Goal: Browse casually: Explore the website without a specific task or goal

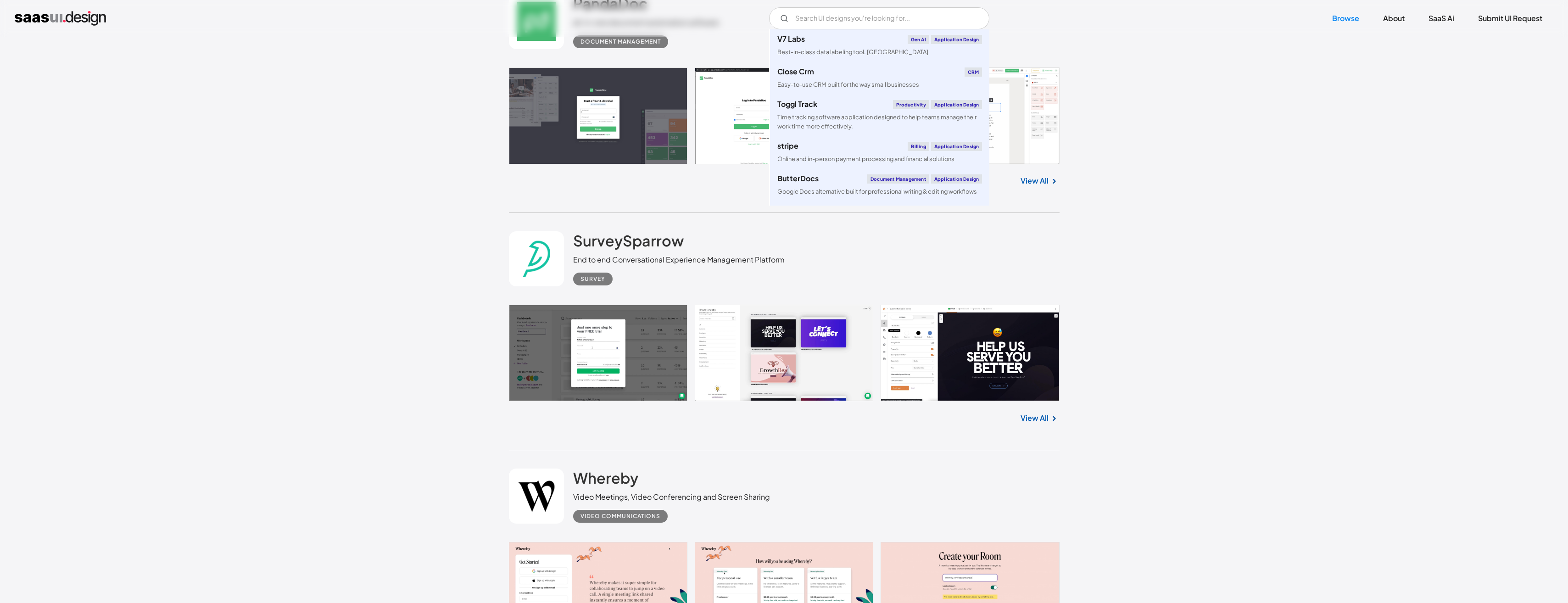
scroll to position [4361, 0]
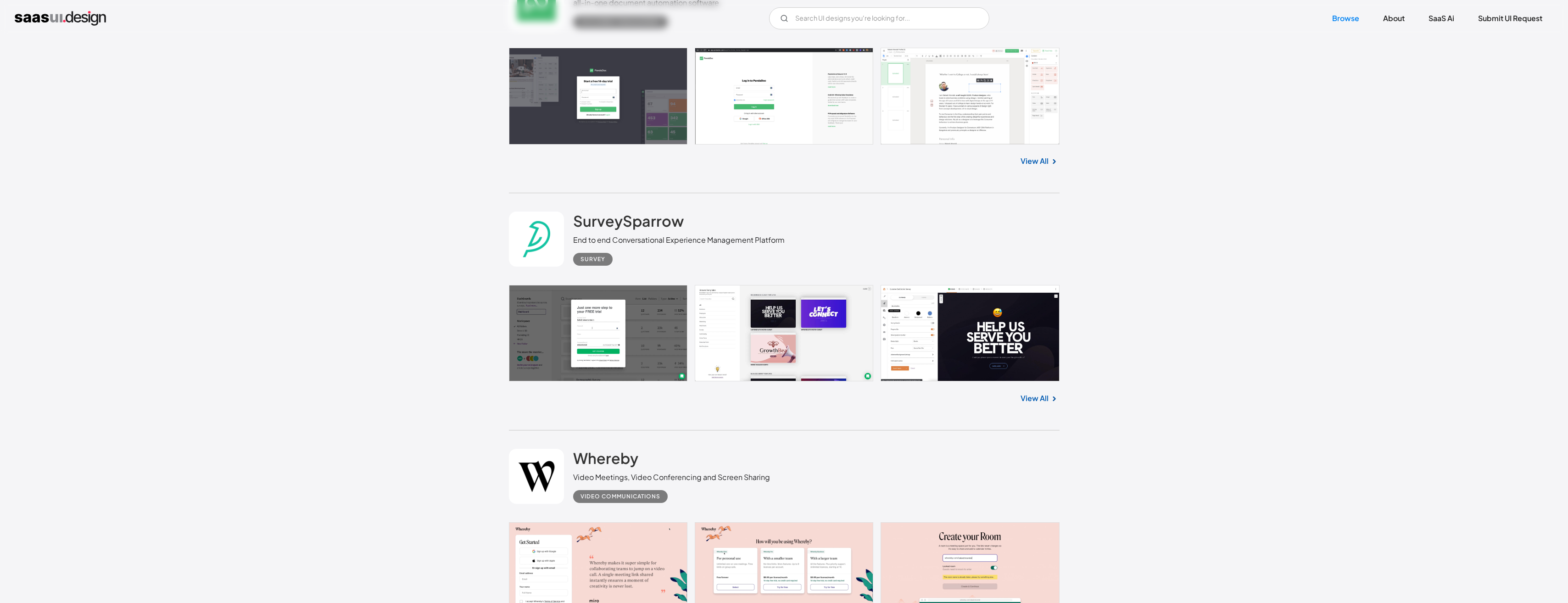
click at [1042, 398] on link "View All" at bounding box center [1034, 398] width 28 height 11
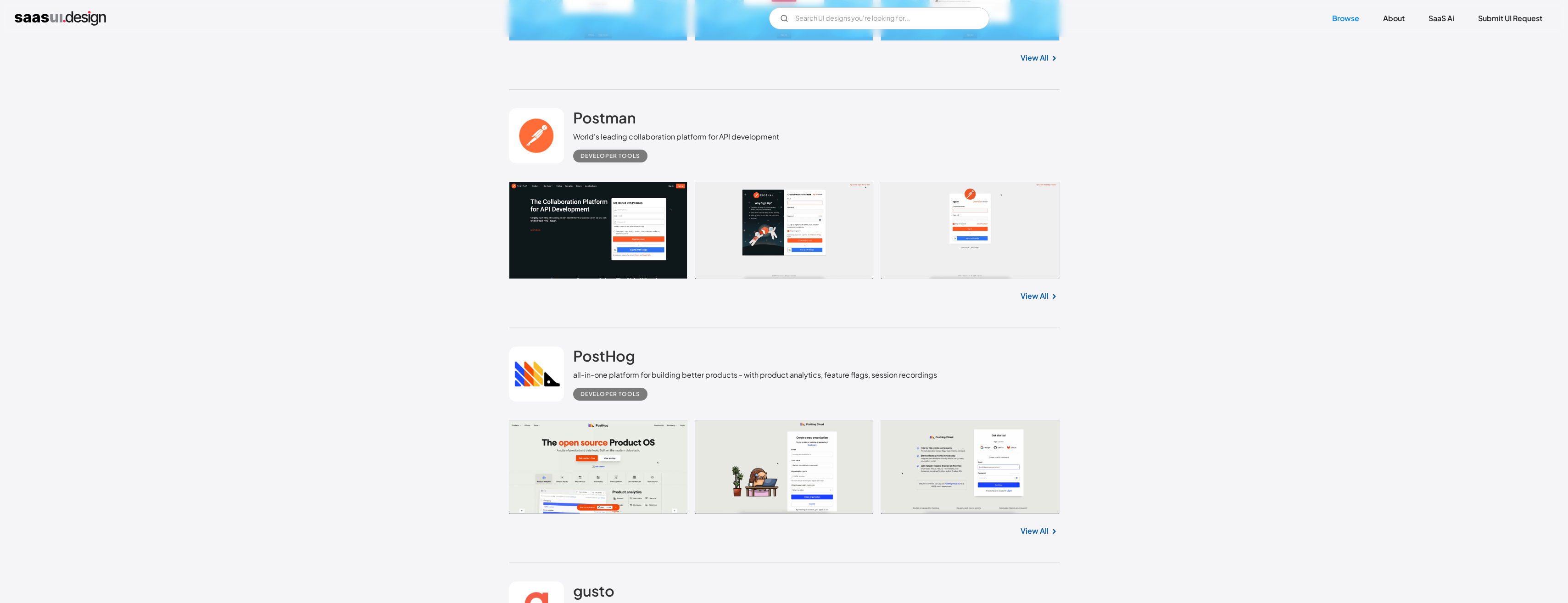
scroll to position [6702, 0]
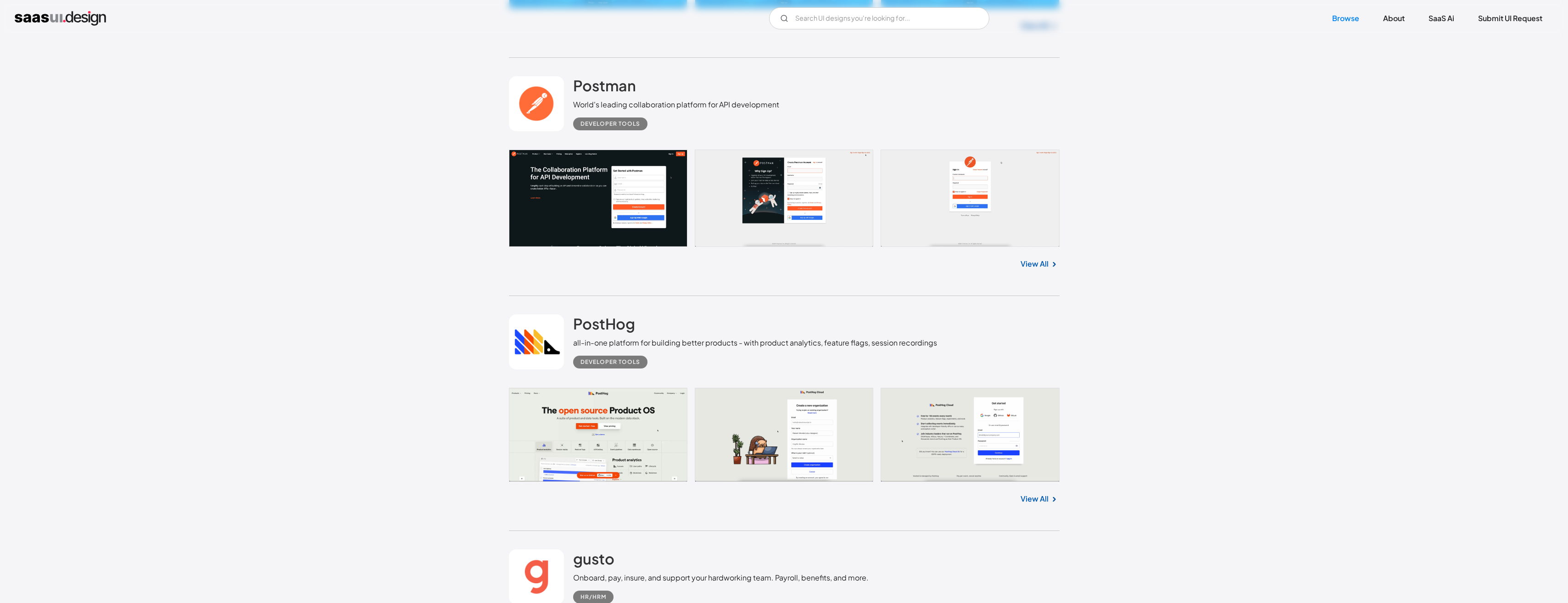
click at [1032, 265] on link "View All" at bounding box center [1034, 264] width 28 height 11
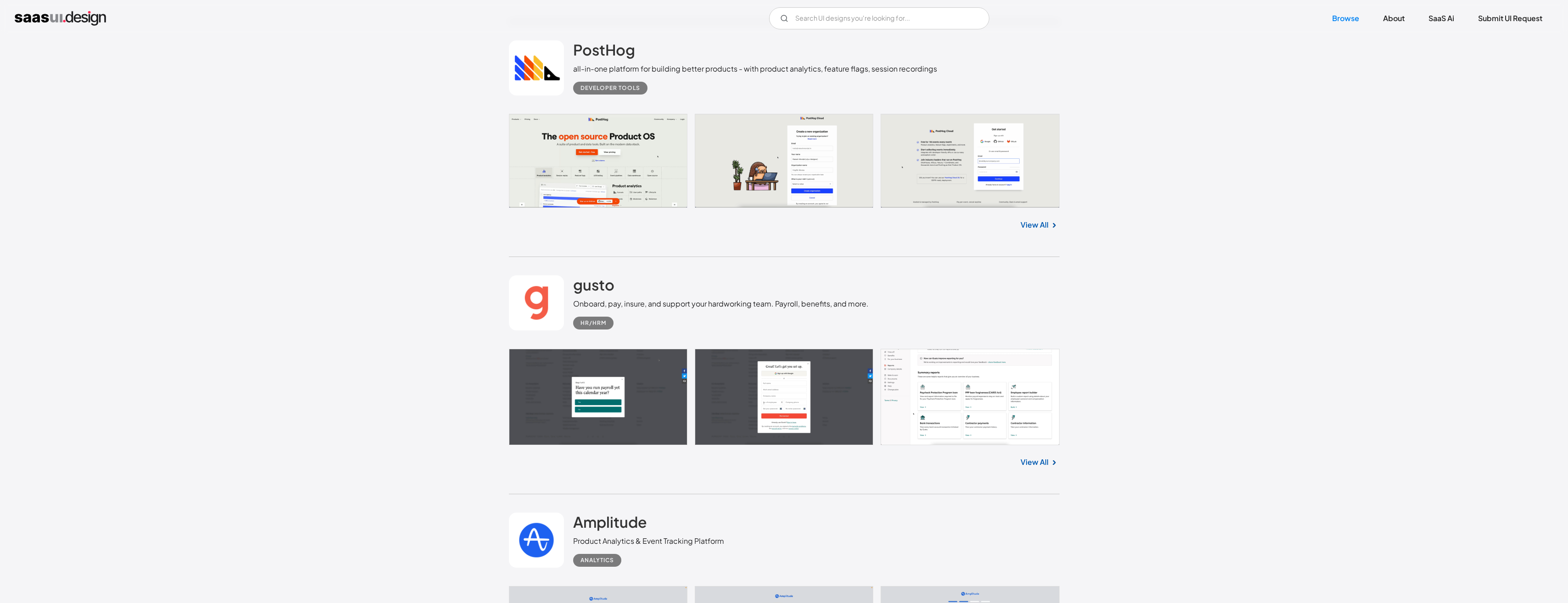
scroll to position [7161, 0]
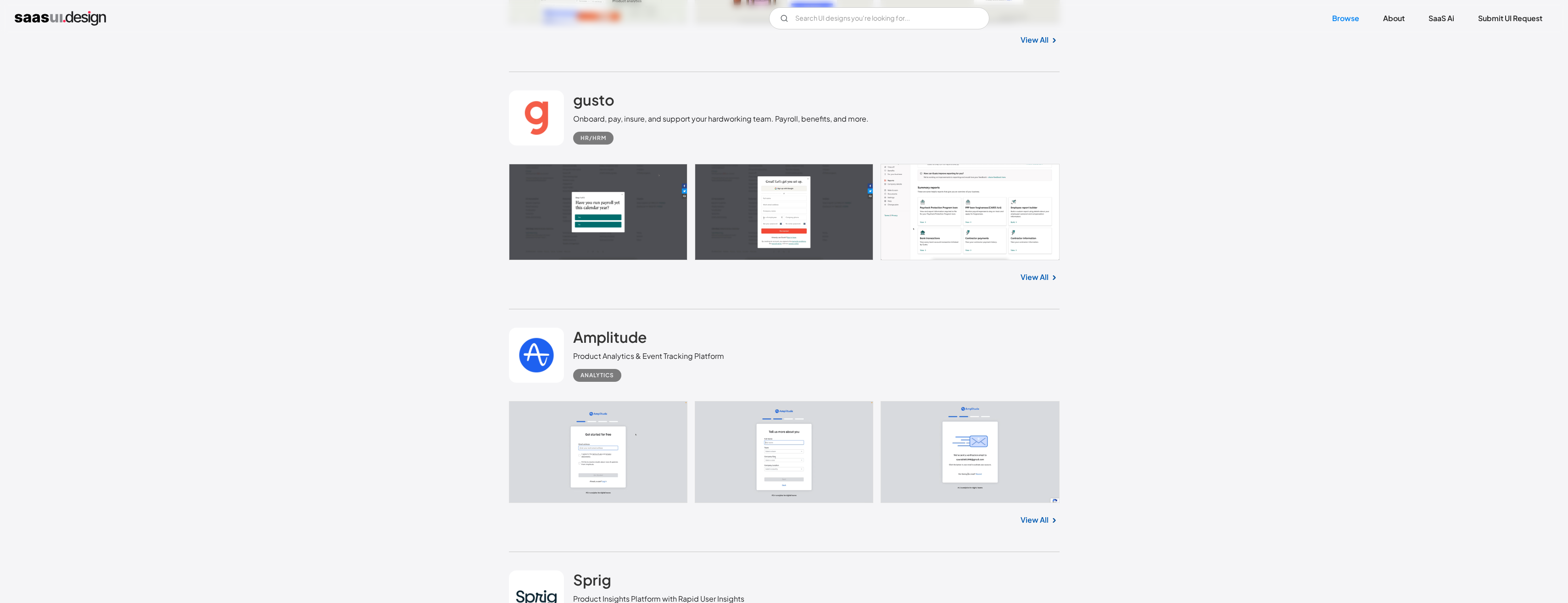
click at [1043, 278] on link "View All" at bounding box center [1034, 277] width 28 height 11
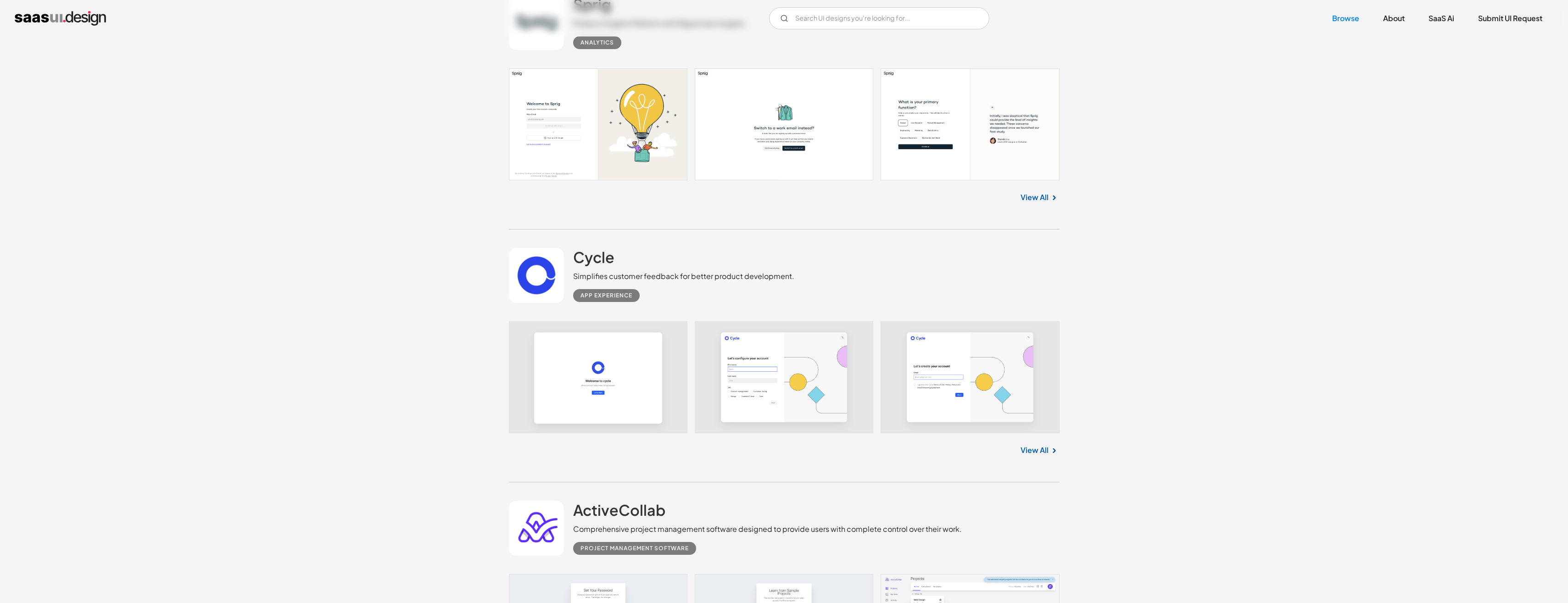
scroll to position [7758, 0]
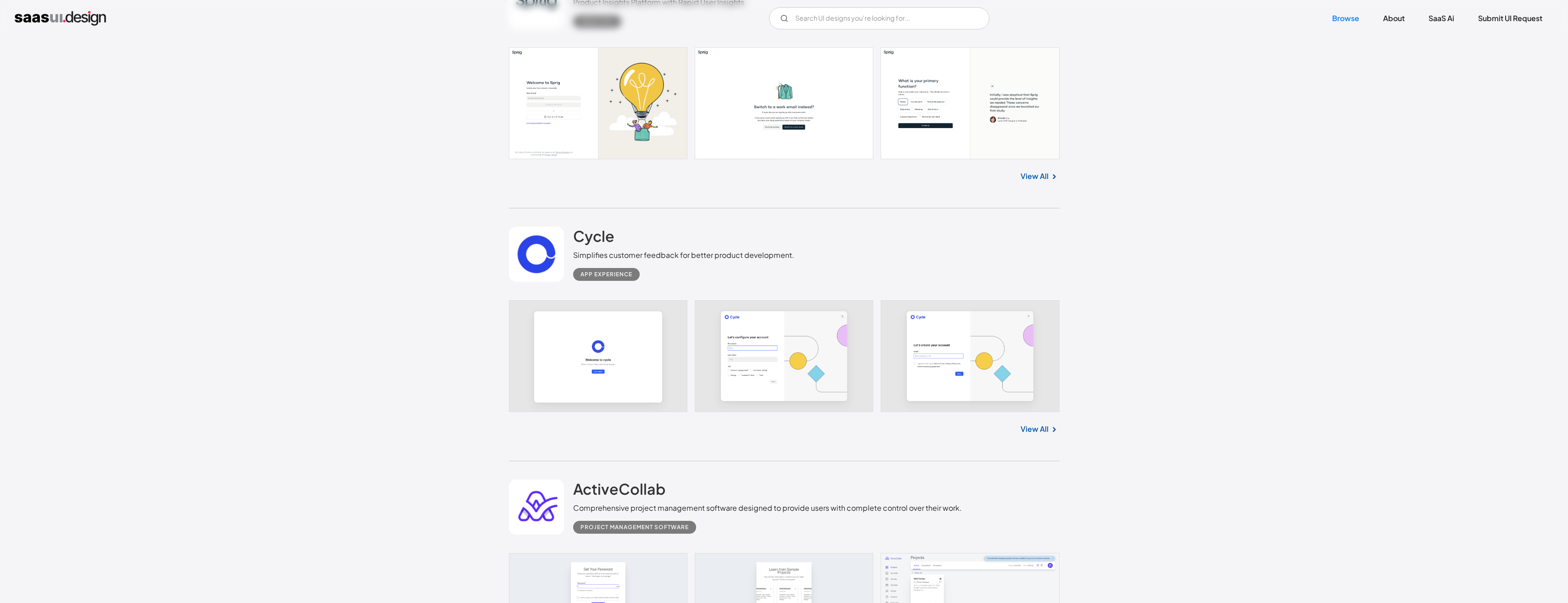
click at [1042, 176] on link "View All" at bounding box center [1034, 176] width 28 height 11
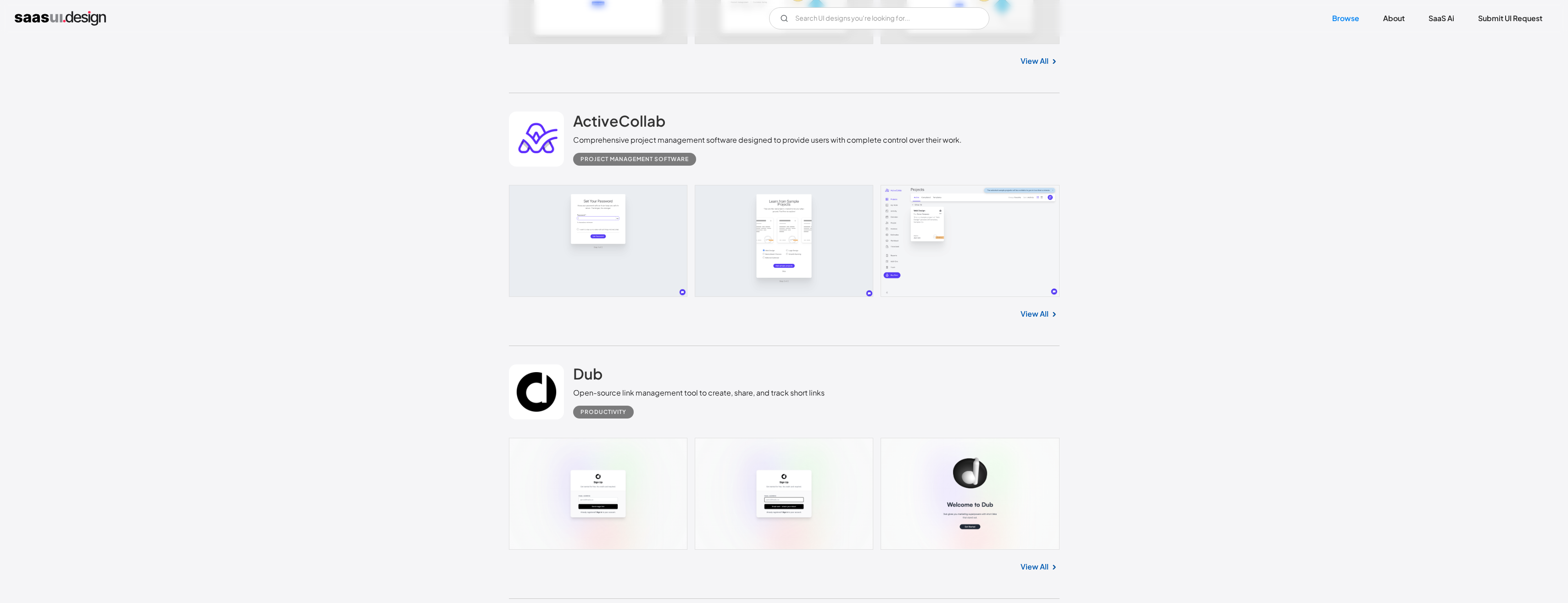
scroll to position [8170, 0]
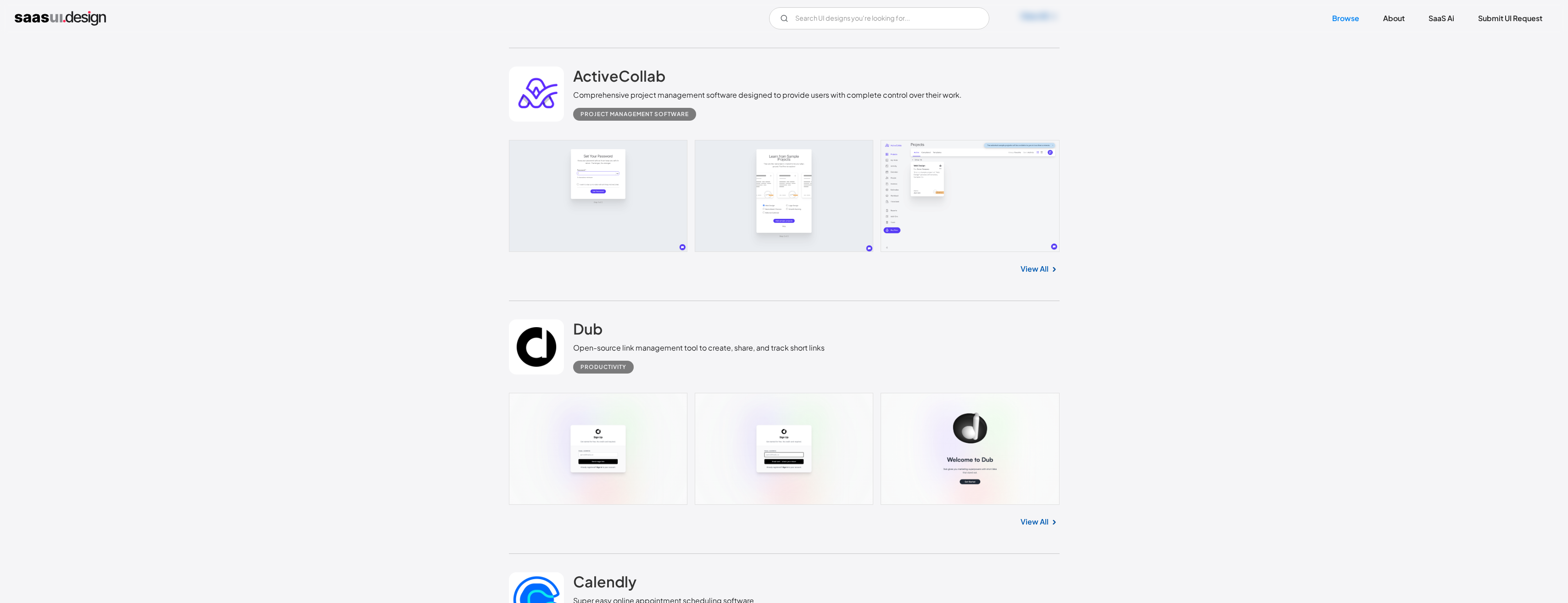
click at [1047, 270] on link "View All" at bounding box center [1034, 269] width 28 height 11
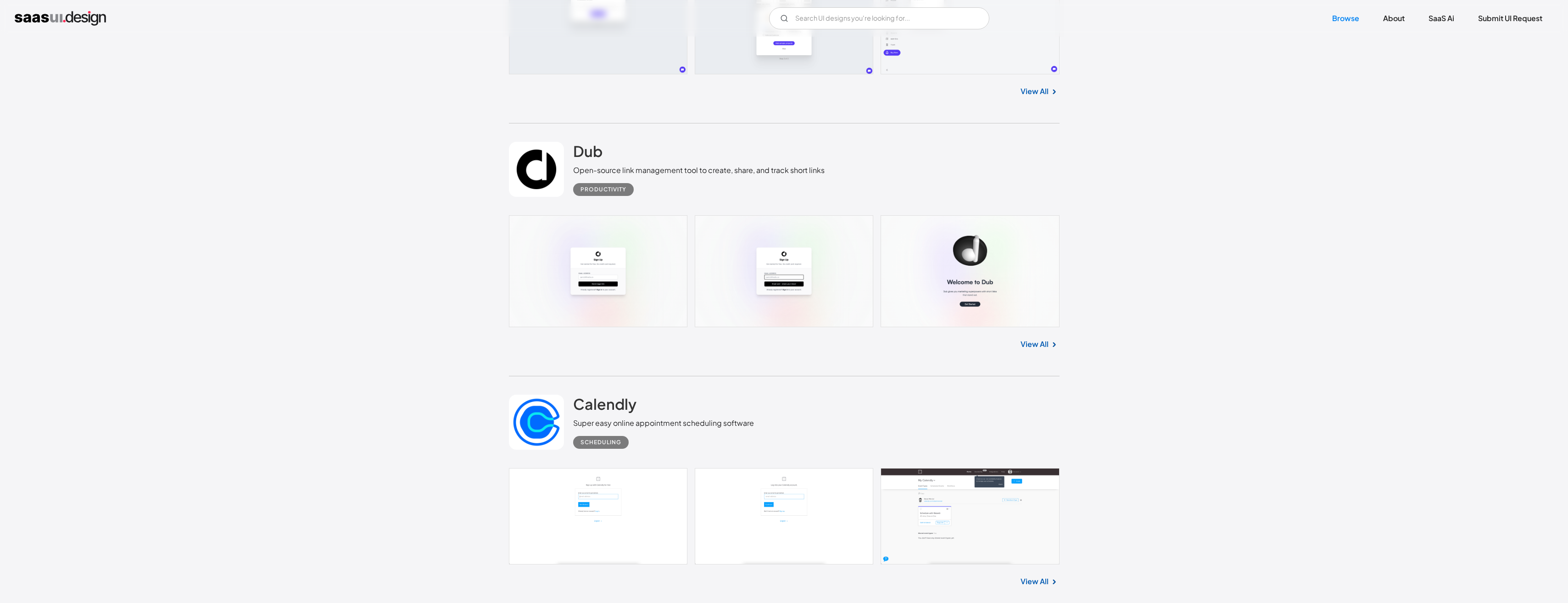
scroll to position [8355, 0]
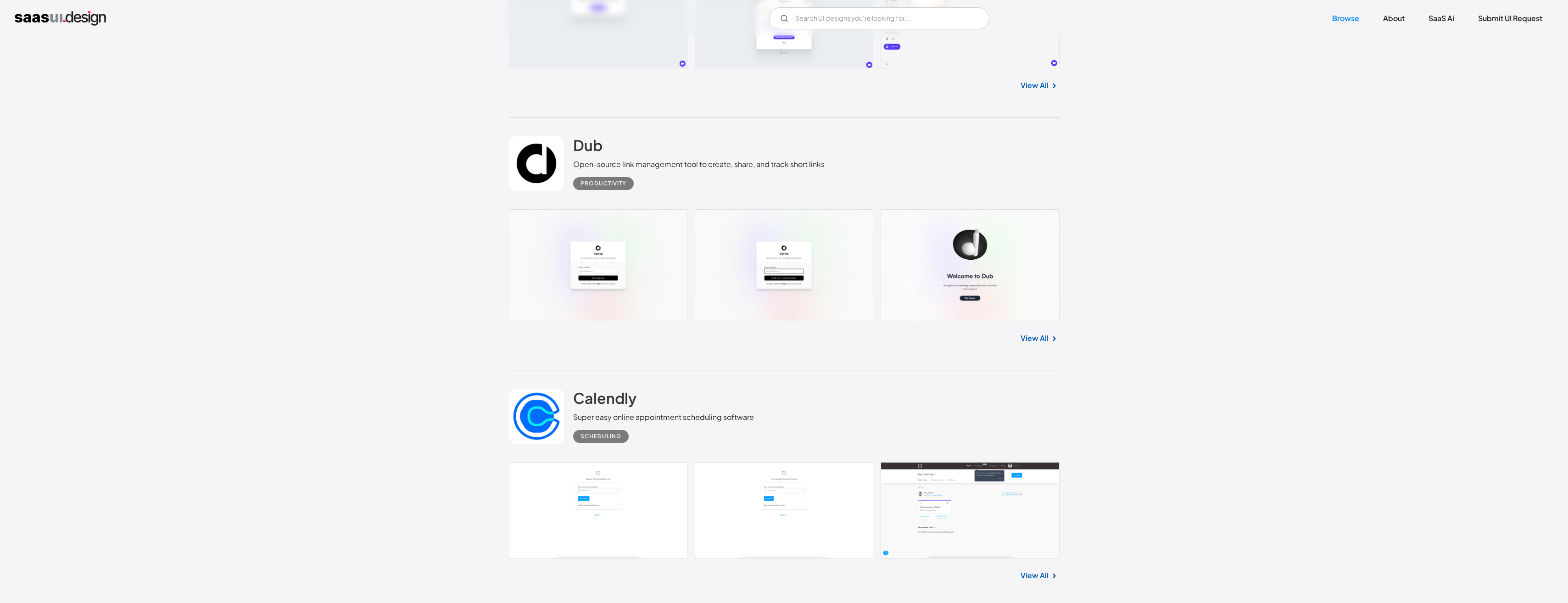
click at [794, 40] on link at bounding box center [784, 12] width 551 height 112
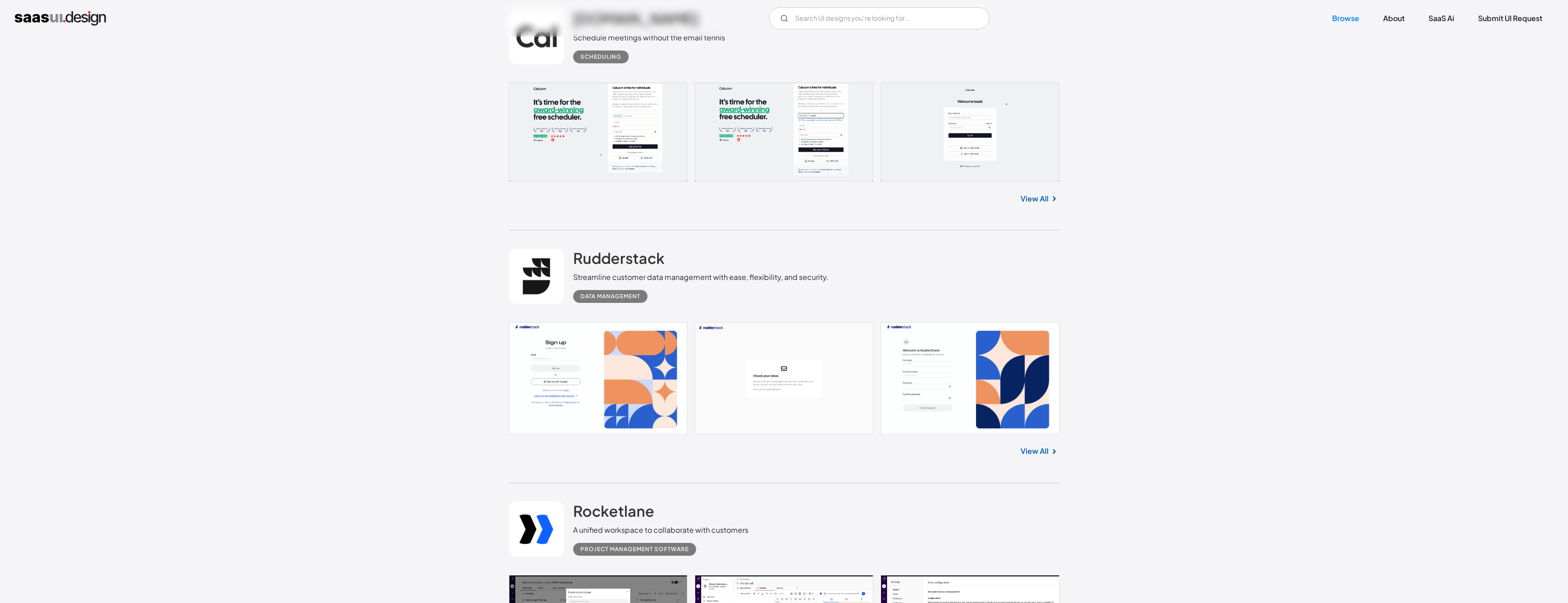
scroll to position [9456, 0]
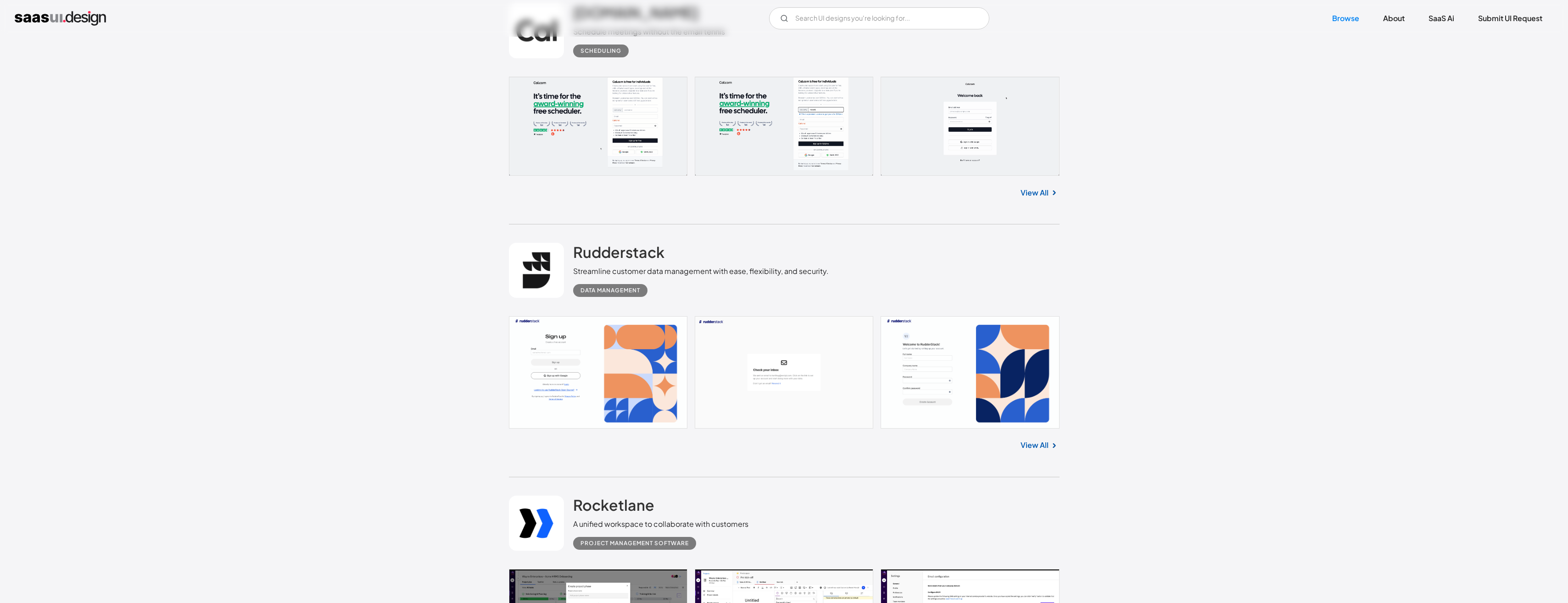
click at [1033, 194] on link "View All" at bounding box center [1034, 193] width 28 height 11
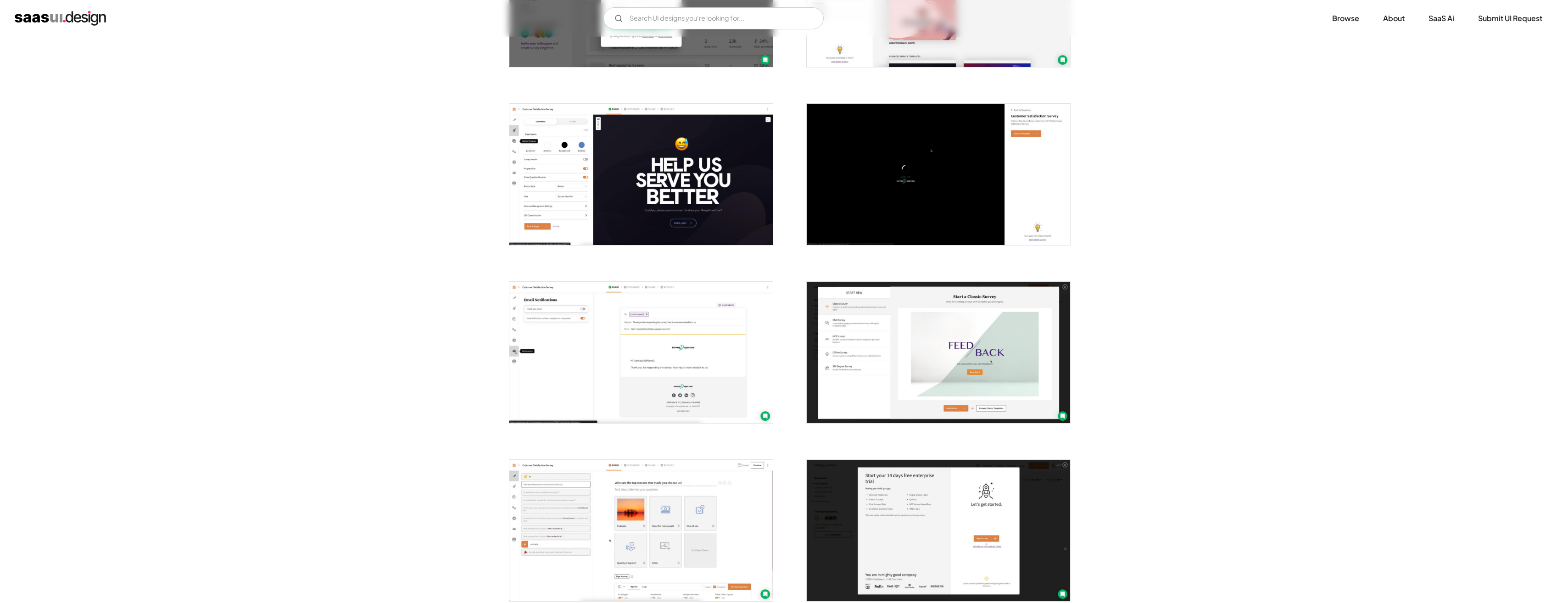
scroll to position [413, 0]
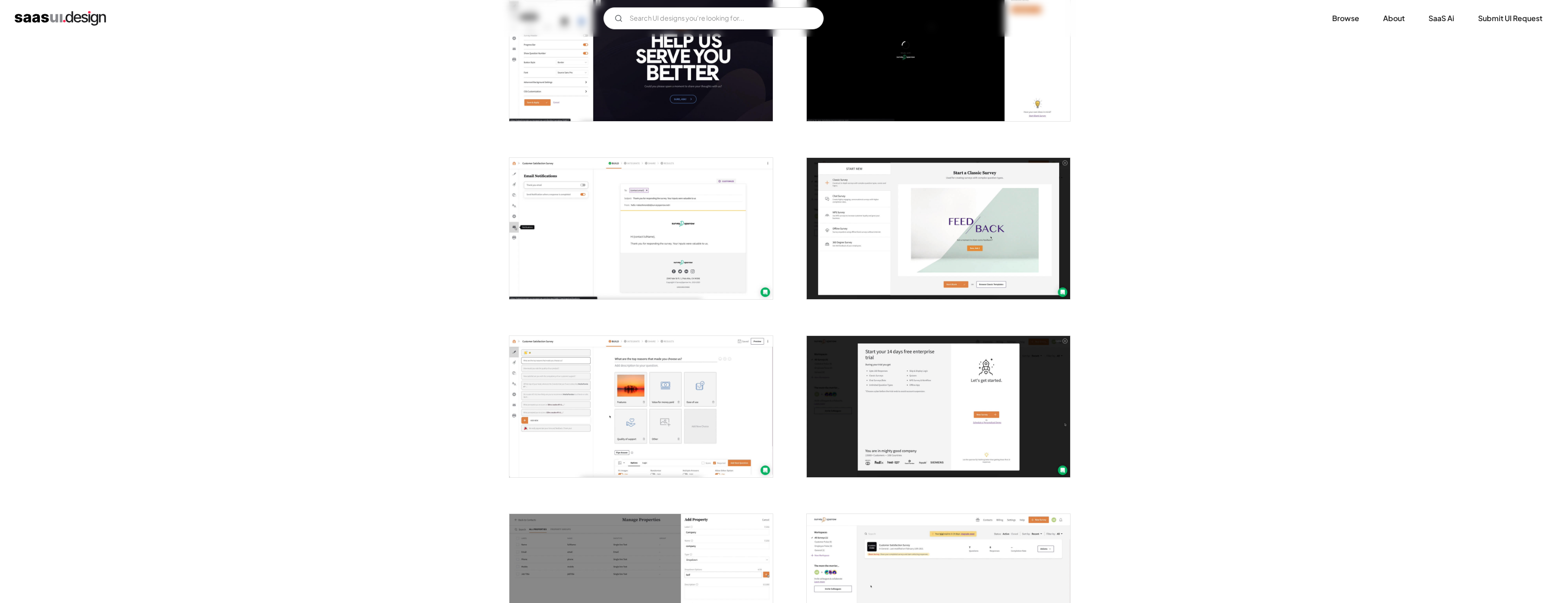
click at [660, 396] on img "open lightbox" at bounding box center [641, 406] width 263 height 141
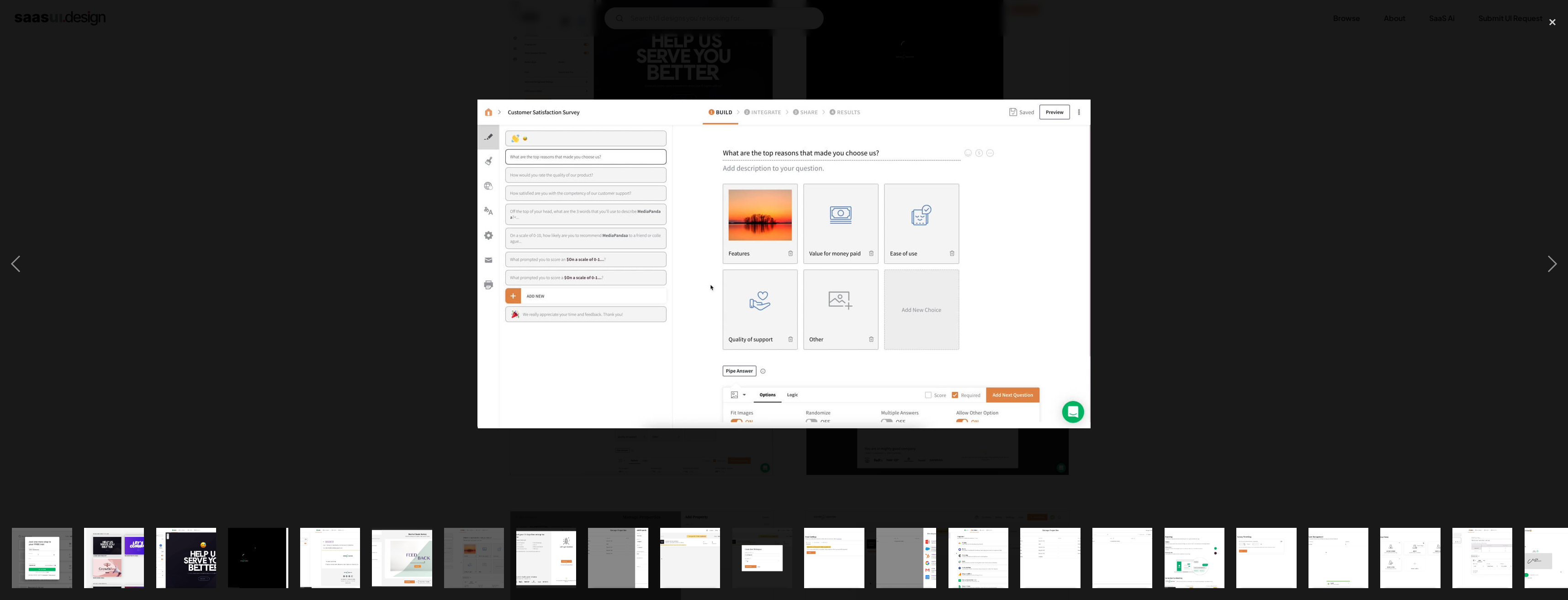
click at [371, 249] on div at bounding box center [784, 264] width 1568 height 504
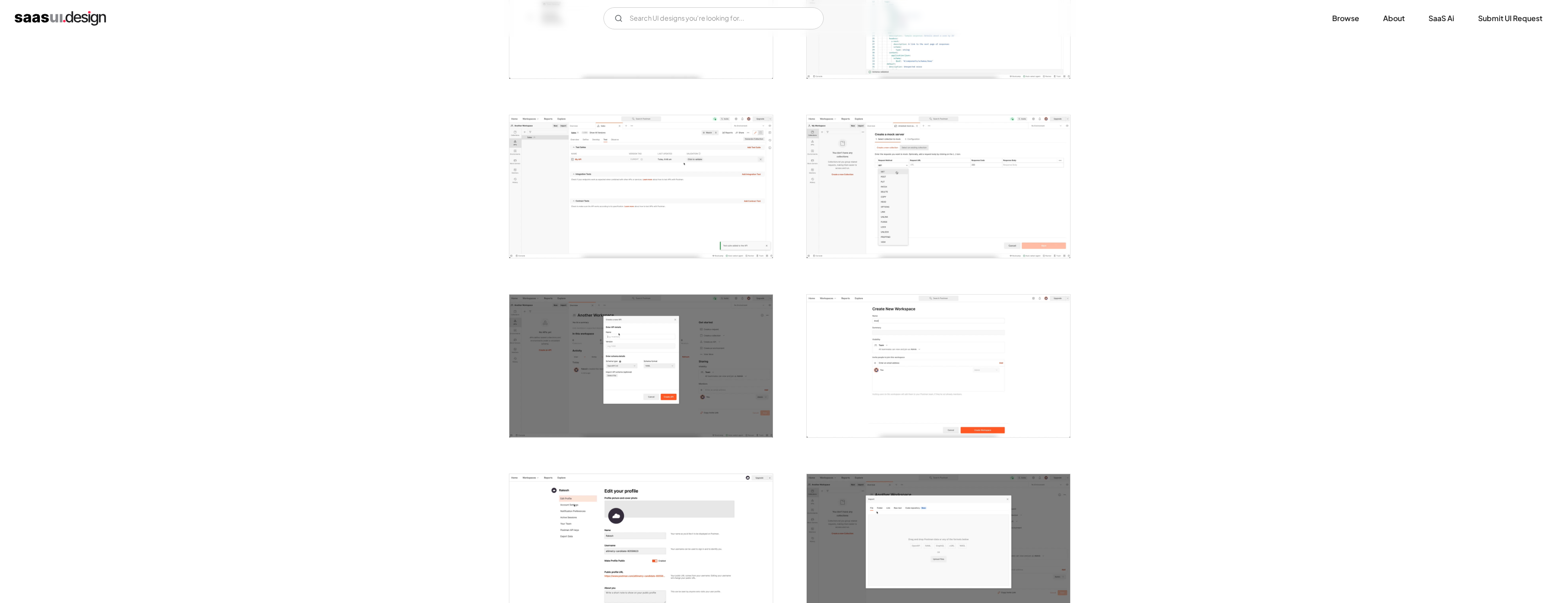
scroll to position [689, 0]
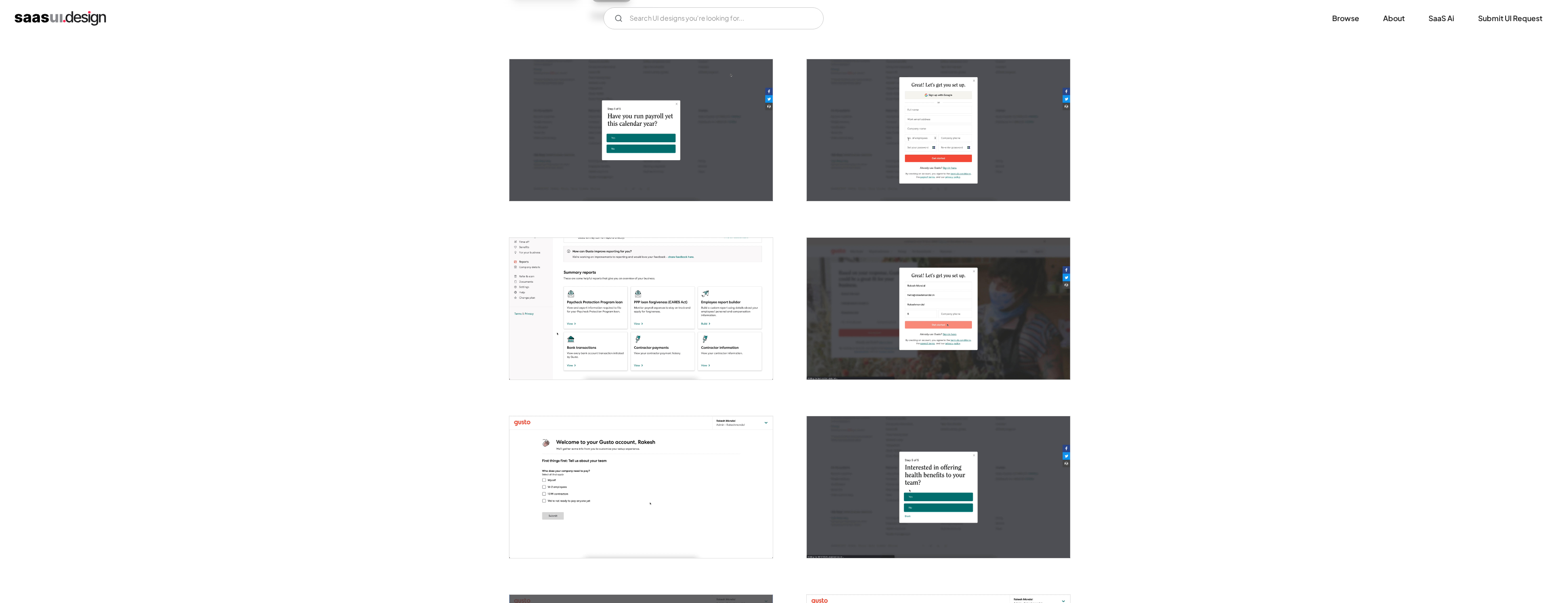
scroll to position [229, 0]
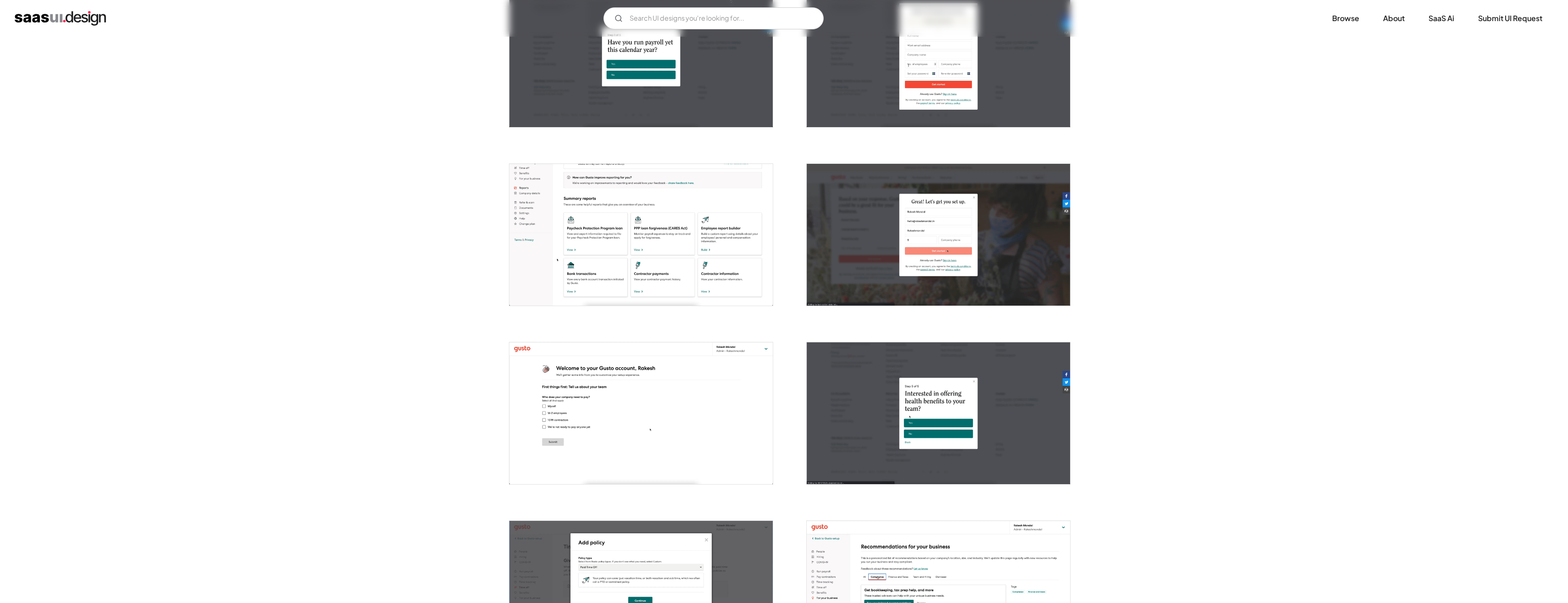
click at [619, 289] on img "open lightbox" at bounding box center [641, 235] width 263 height 142
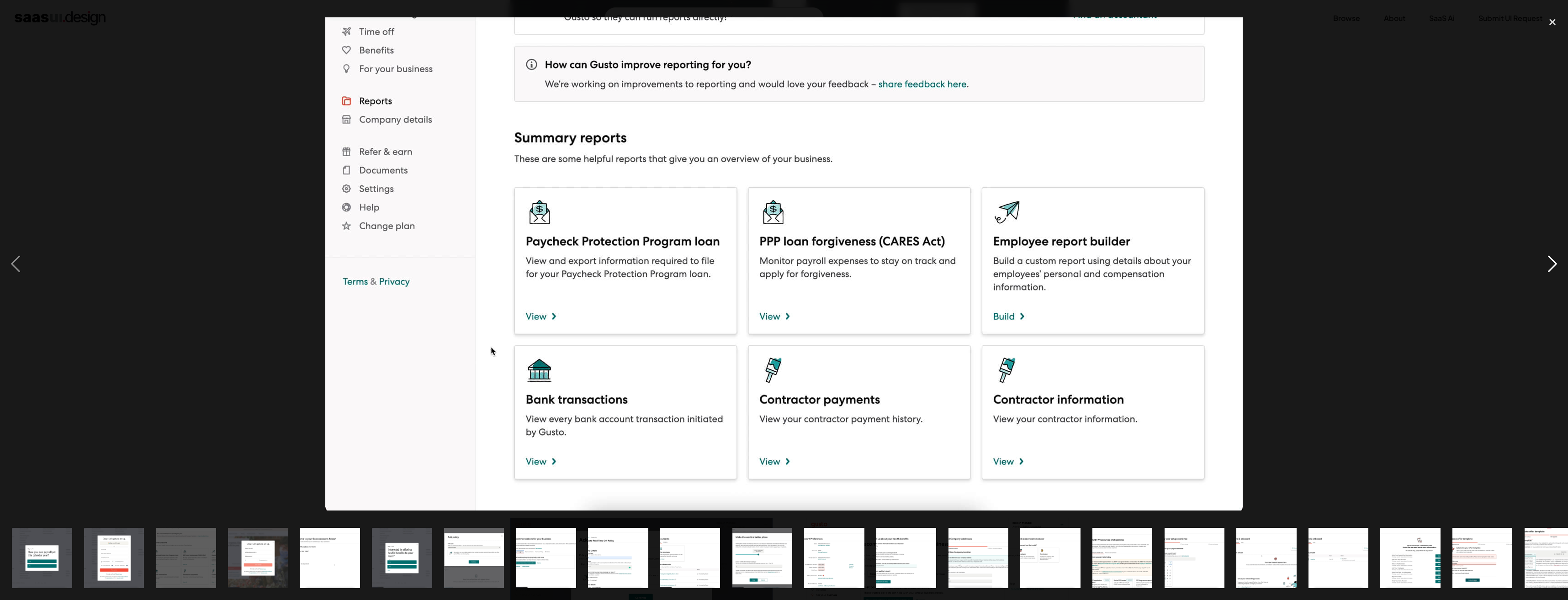
click at [1552, 265] on div "next image" at bounding box center [1552, 264] width 31 height 504
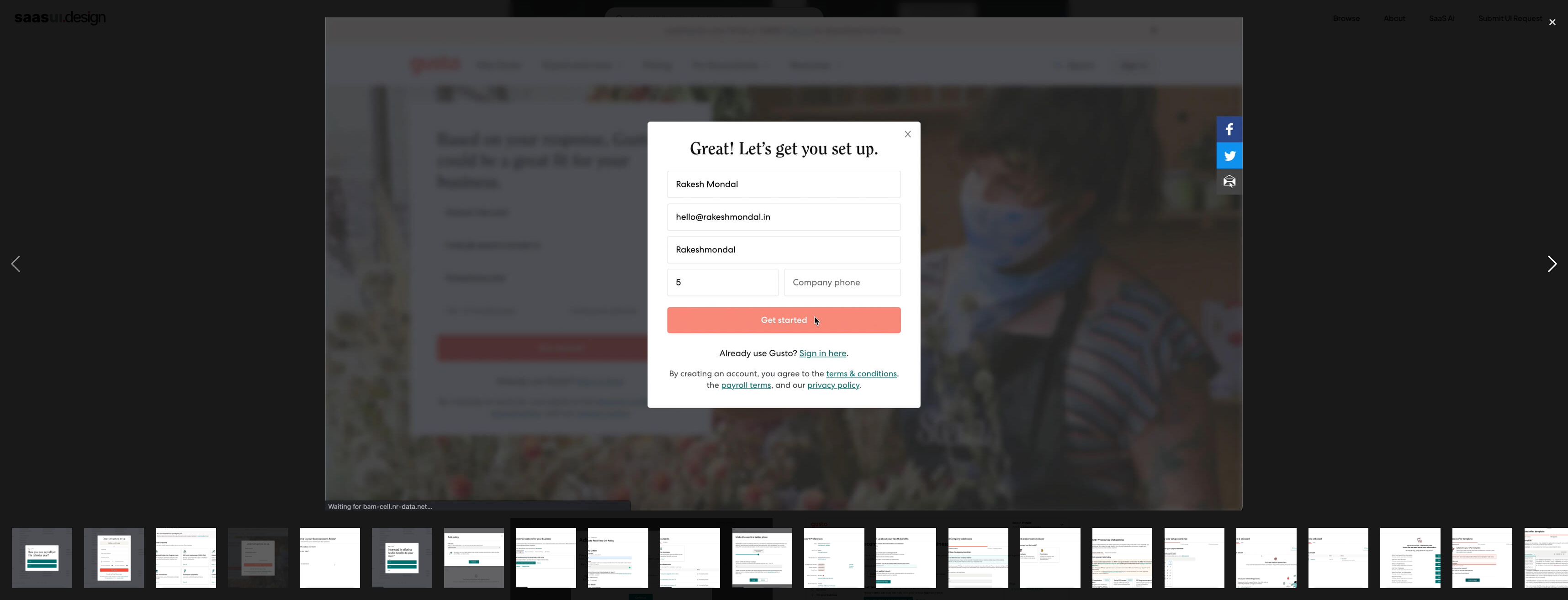
click at [1552, 265] on div "next image" at bounding box center [1552, 264] width 31 height 504
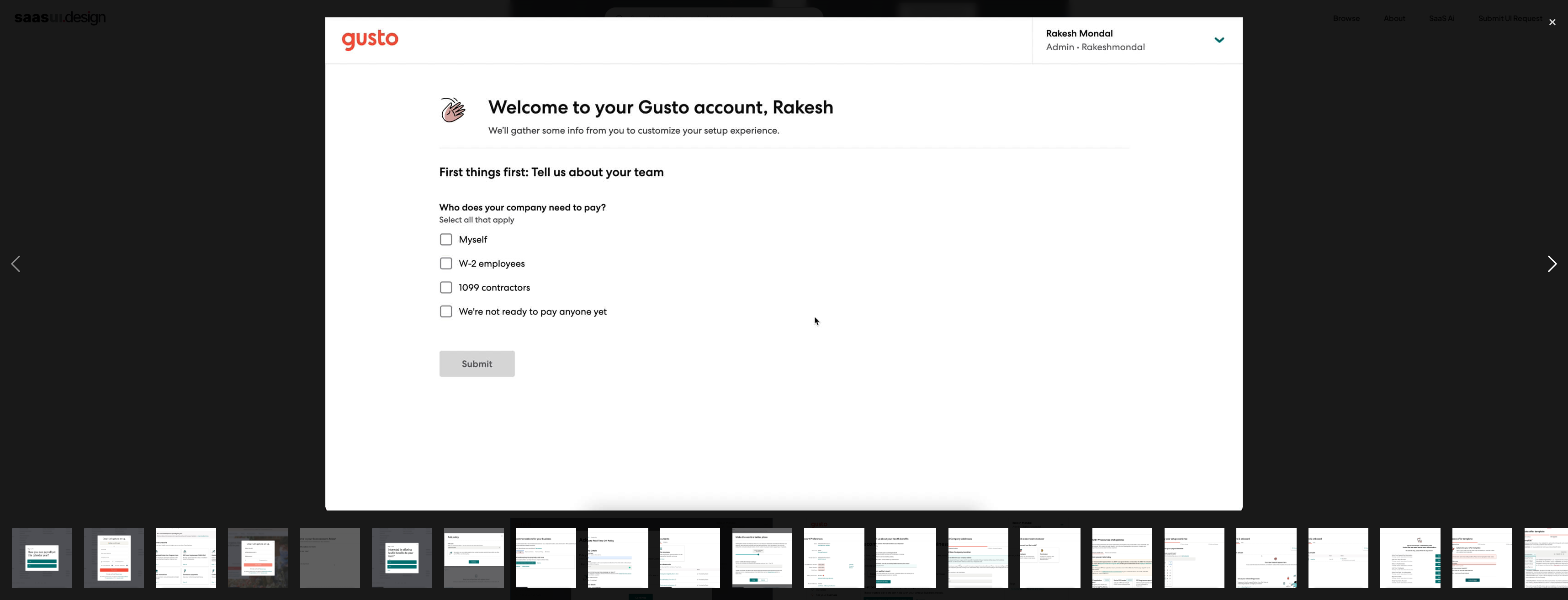
click at [1552, 265] on div "next image" at bounding box center [1552, 264] width 31 height 504
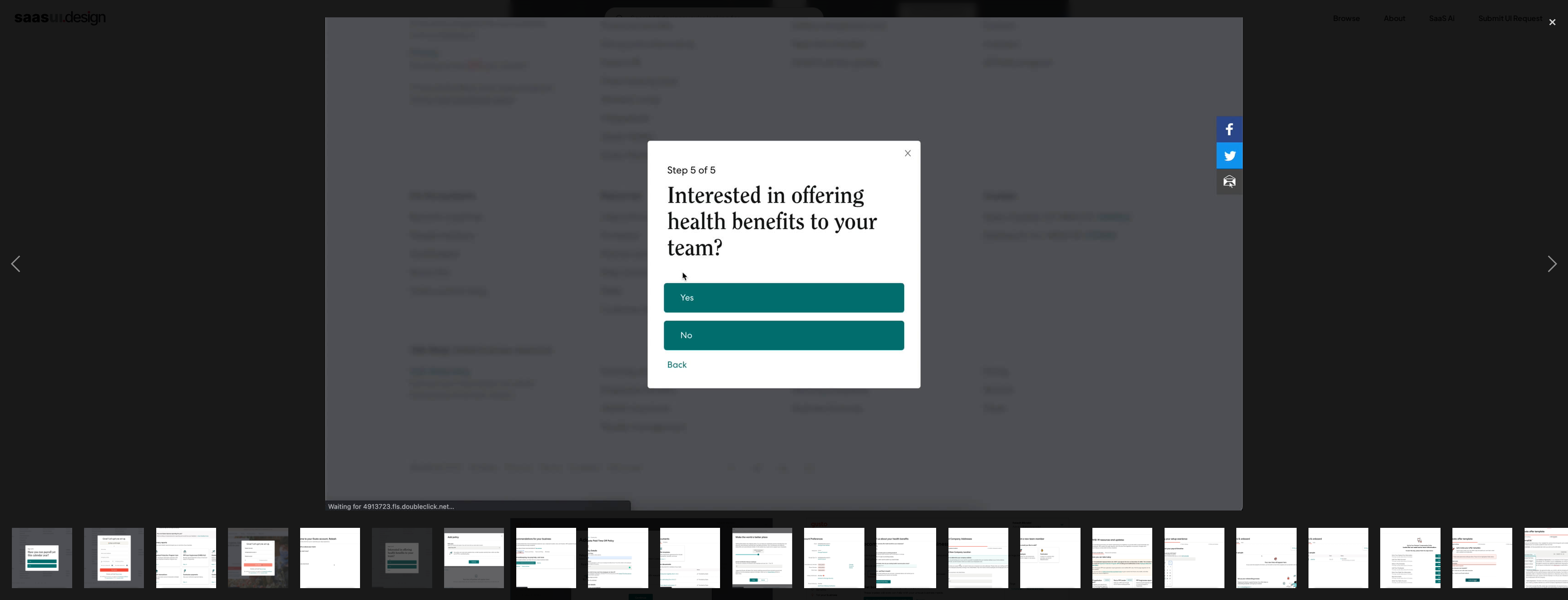
click at [1441, 286] on div at bounding box center [784, 264] width 1568 height 504
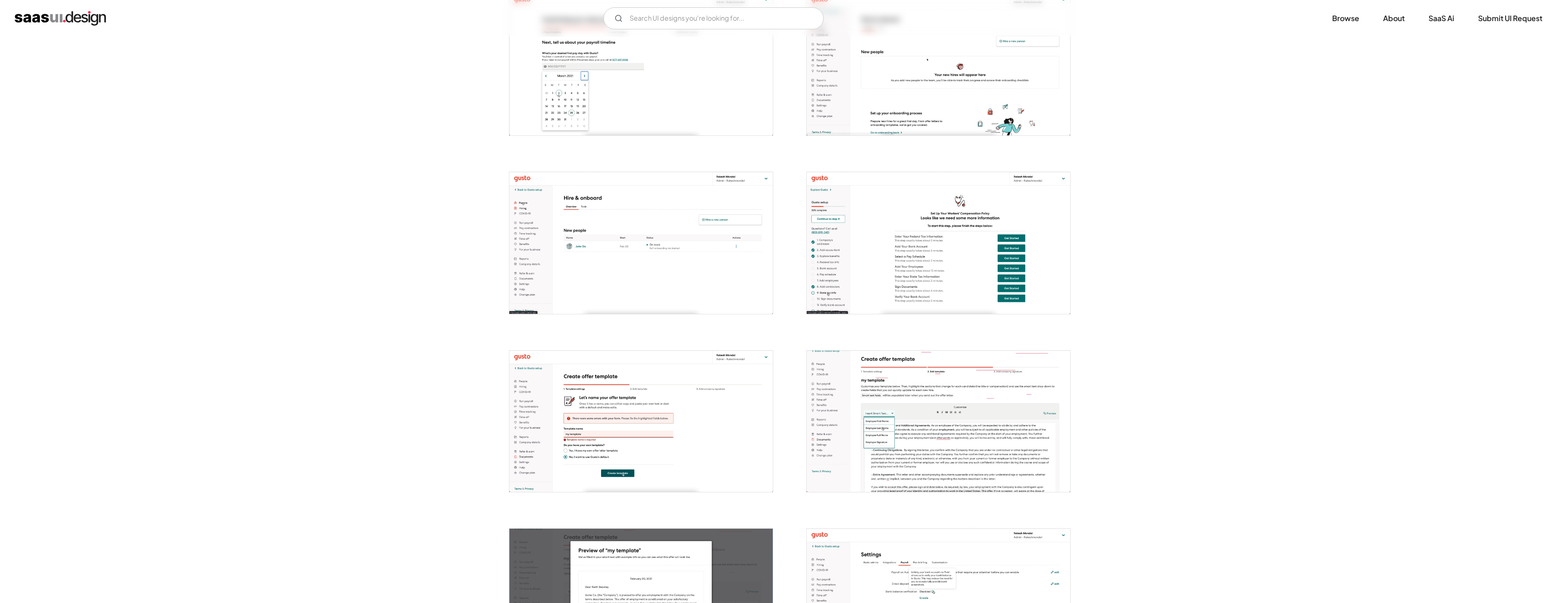
scroll to position [1698, 0]
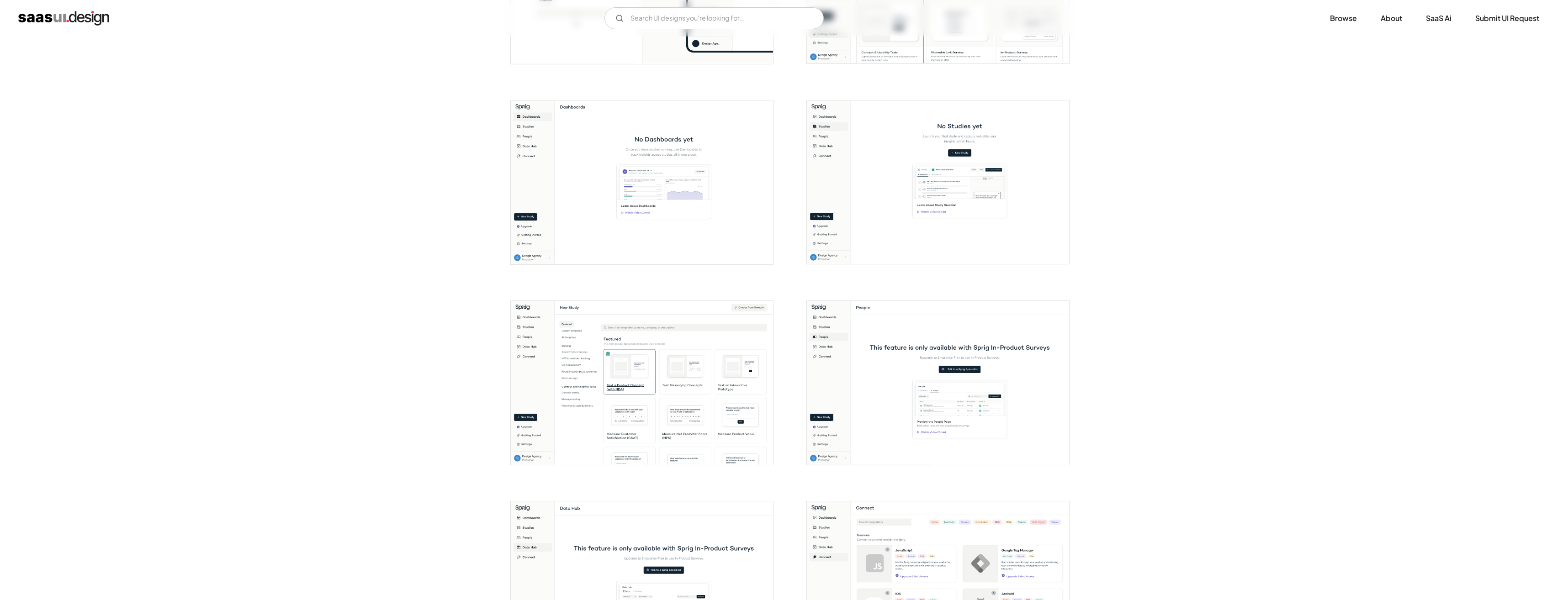
scroll to position [731, 0]
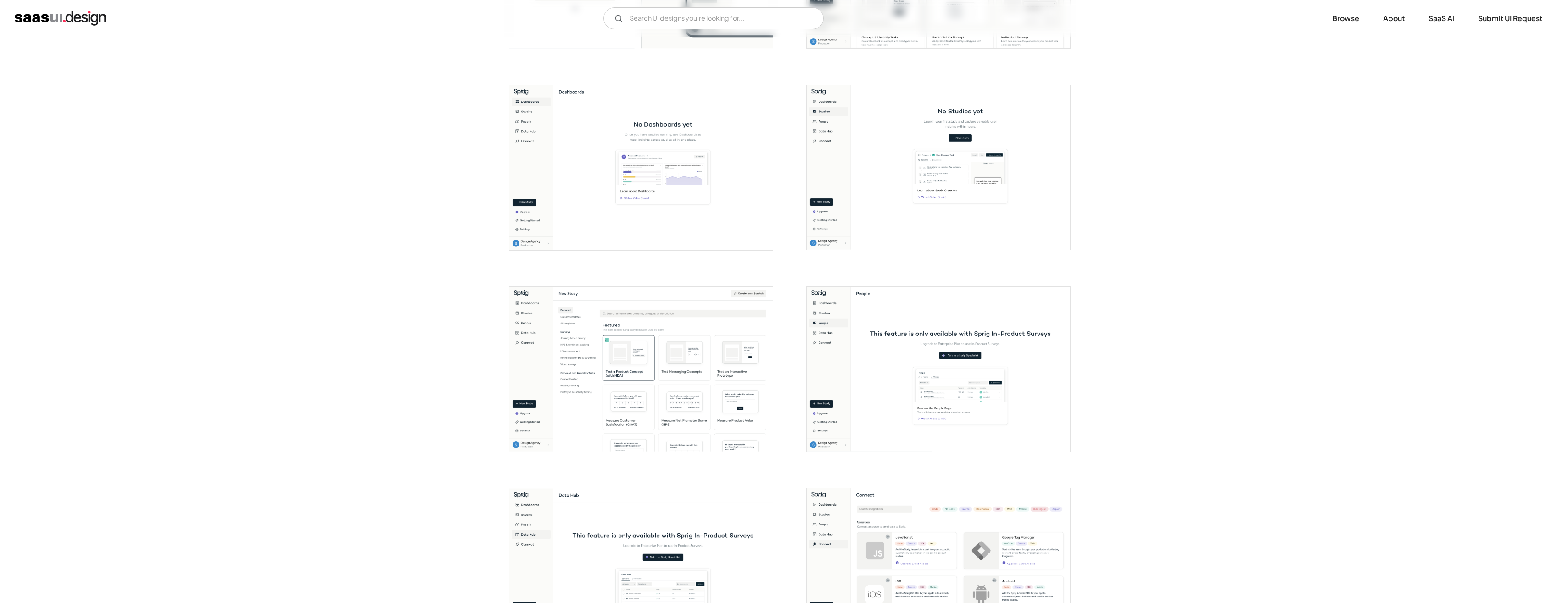
click at [713, 217] on img "open lightbox" at bounding box center [641, 168] width 263 height 165
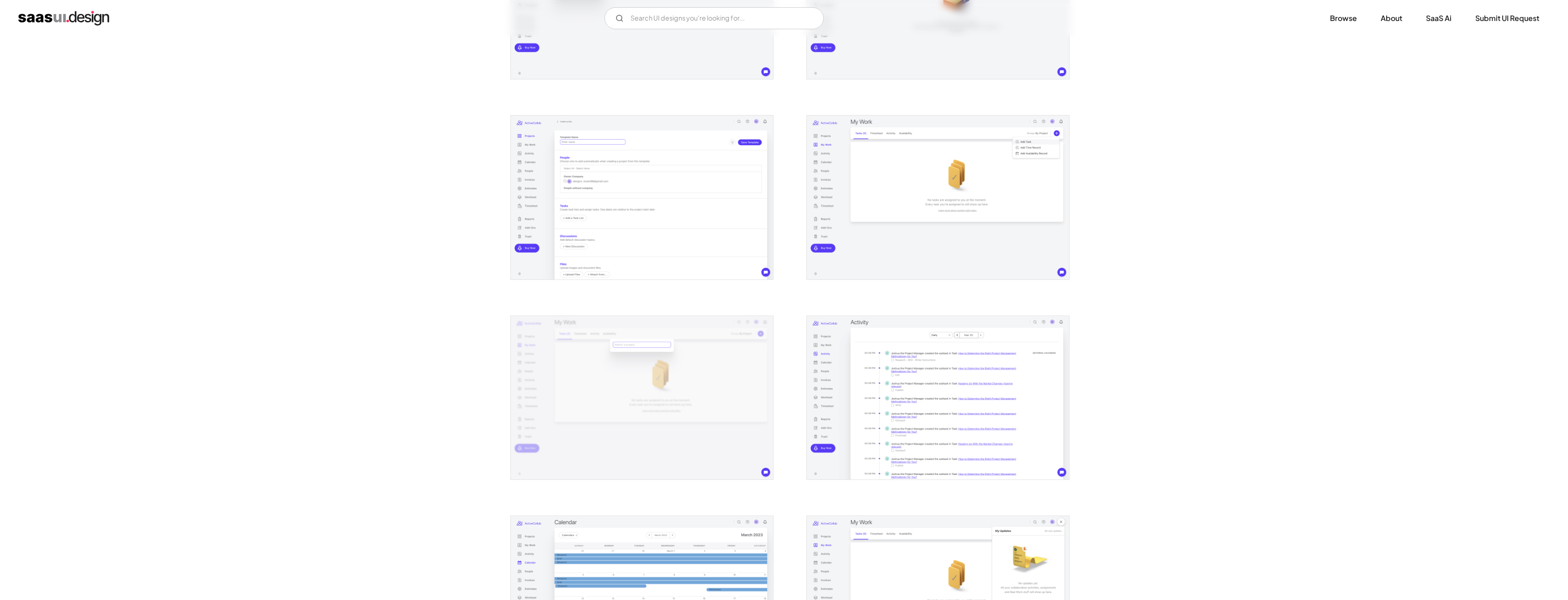
scroll to position [503, 0]
click at [687, 237] on img "open lightbox" at bounding box center [638, 194] width 262 height 164
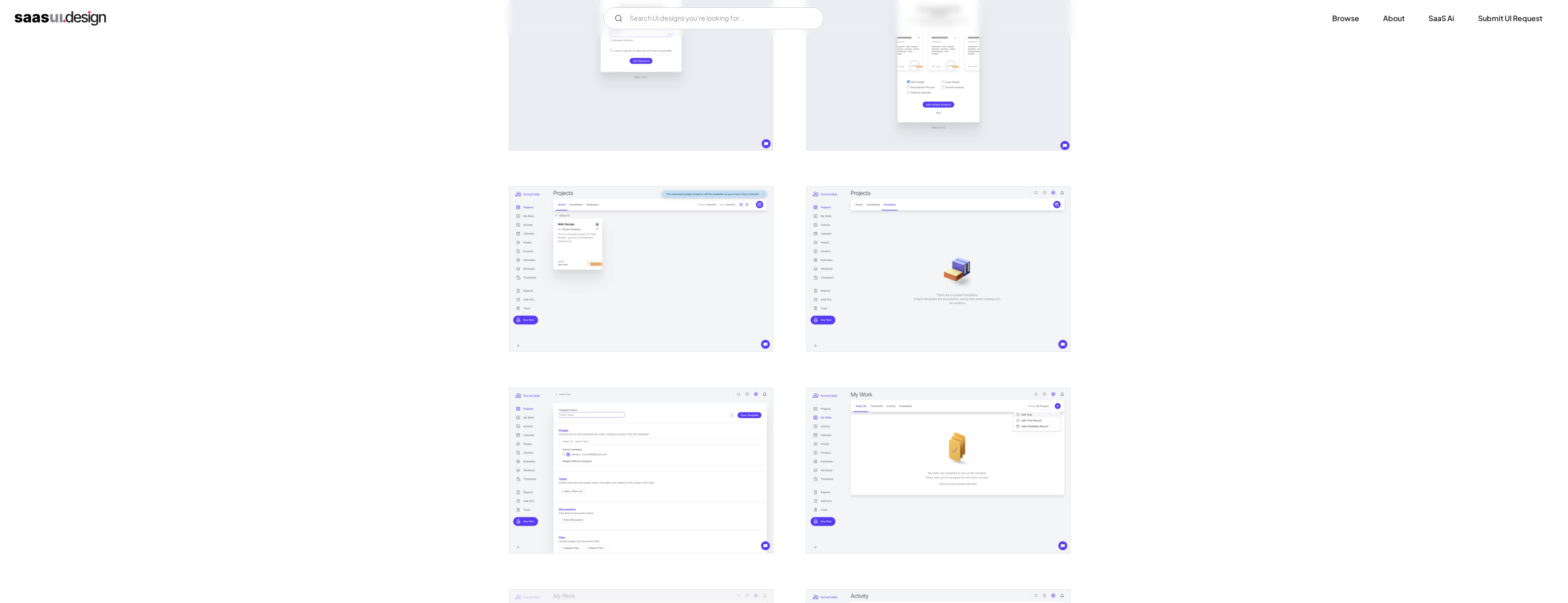
scroll to position [459, 0]
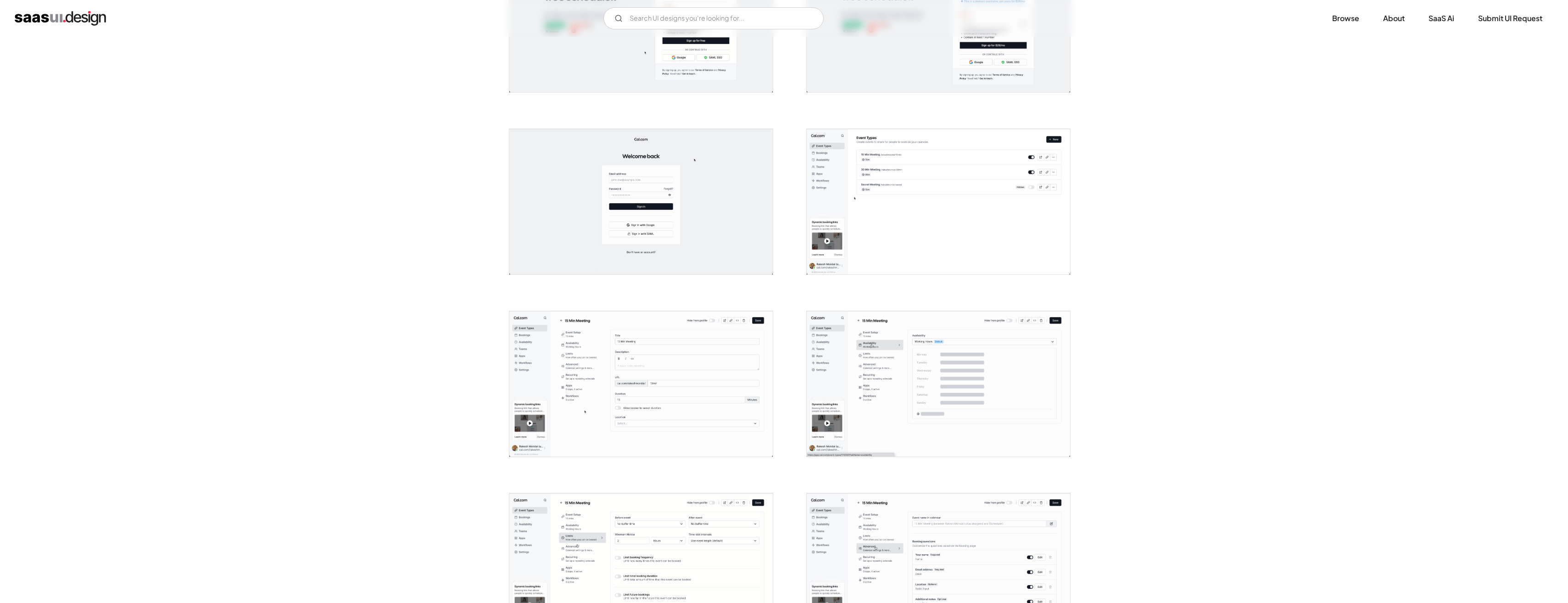
scroll to position [275, 0]
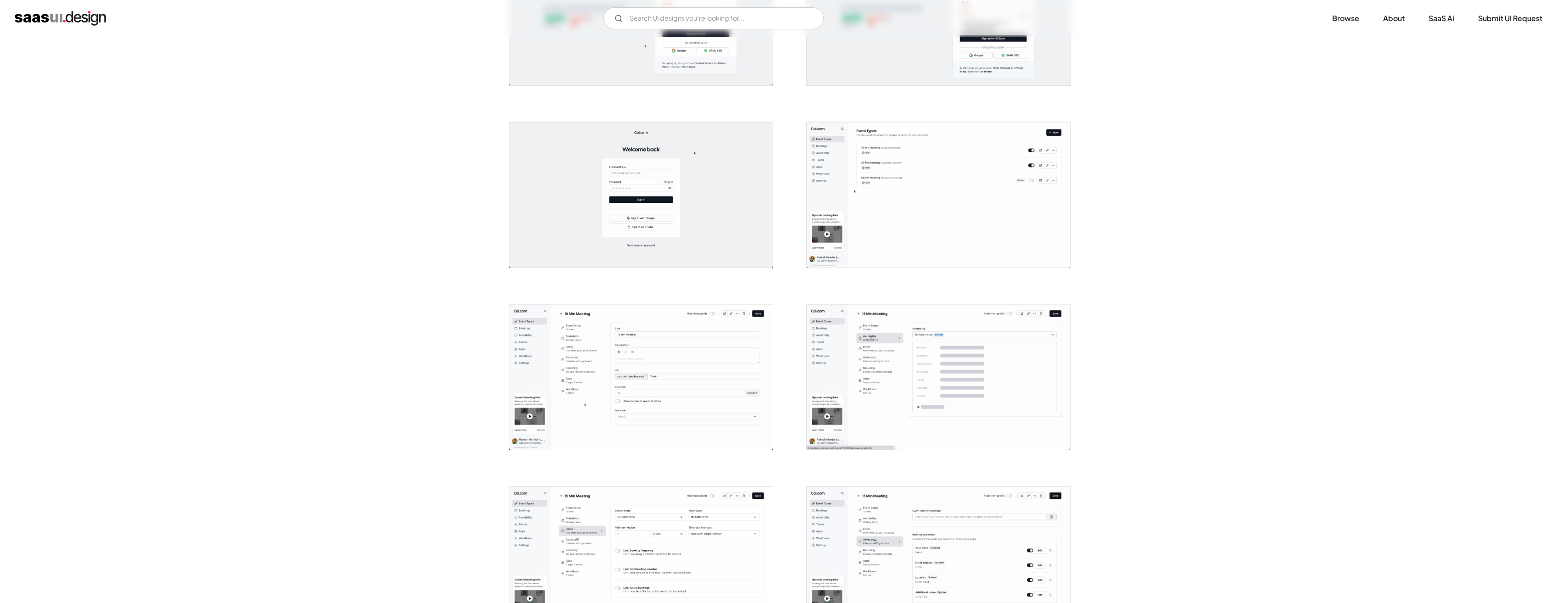
click at [956, 244] on img "open lightbox" at bounding box center [938, 195] width 263 height 146
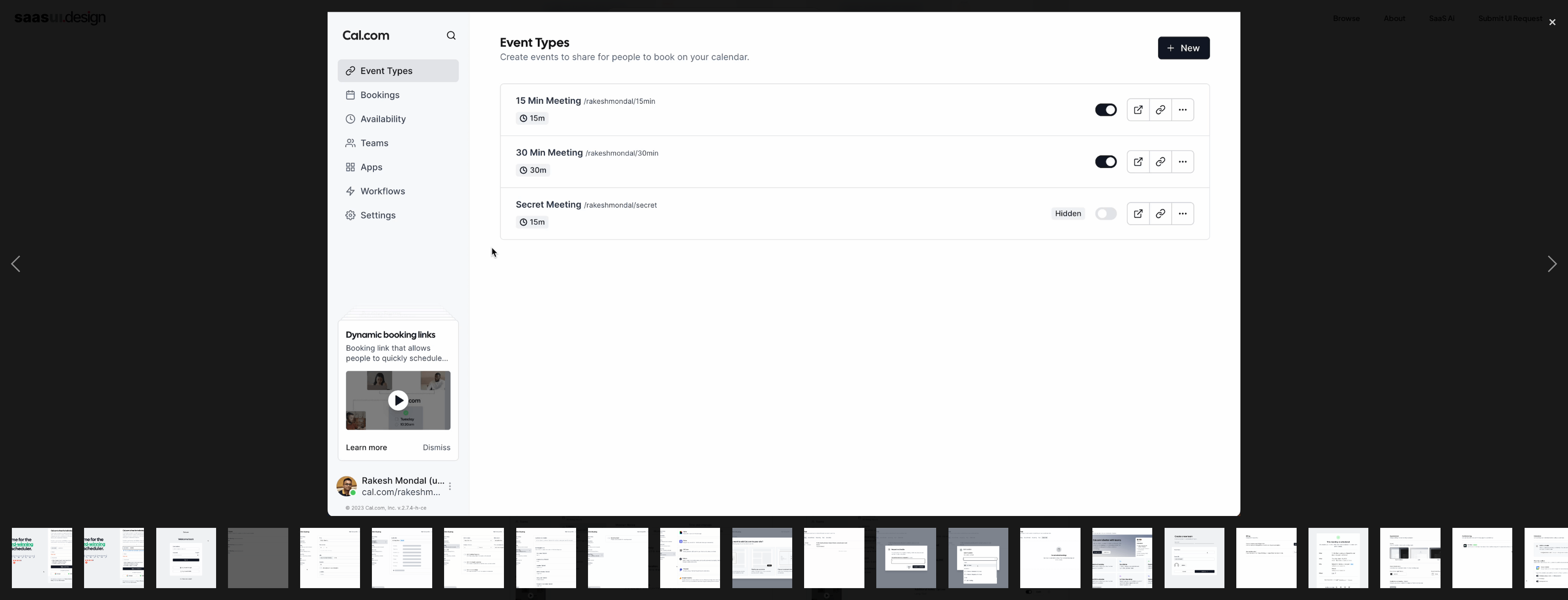
click at [1254, 231] on div at bounding box center [784, 264] width 1568 height 504
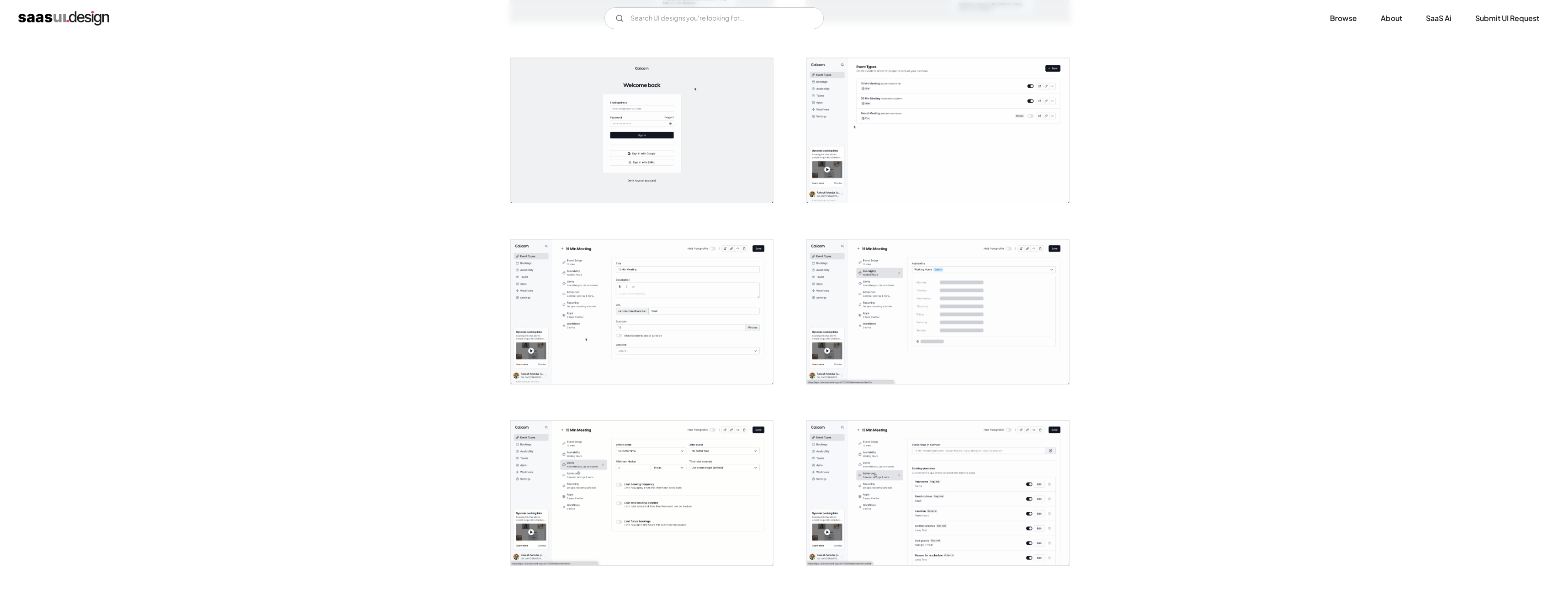
scroll to position [548, 0]
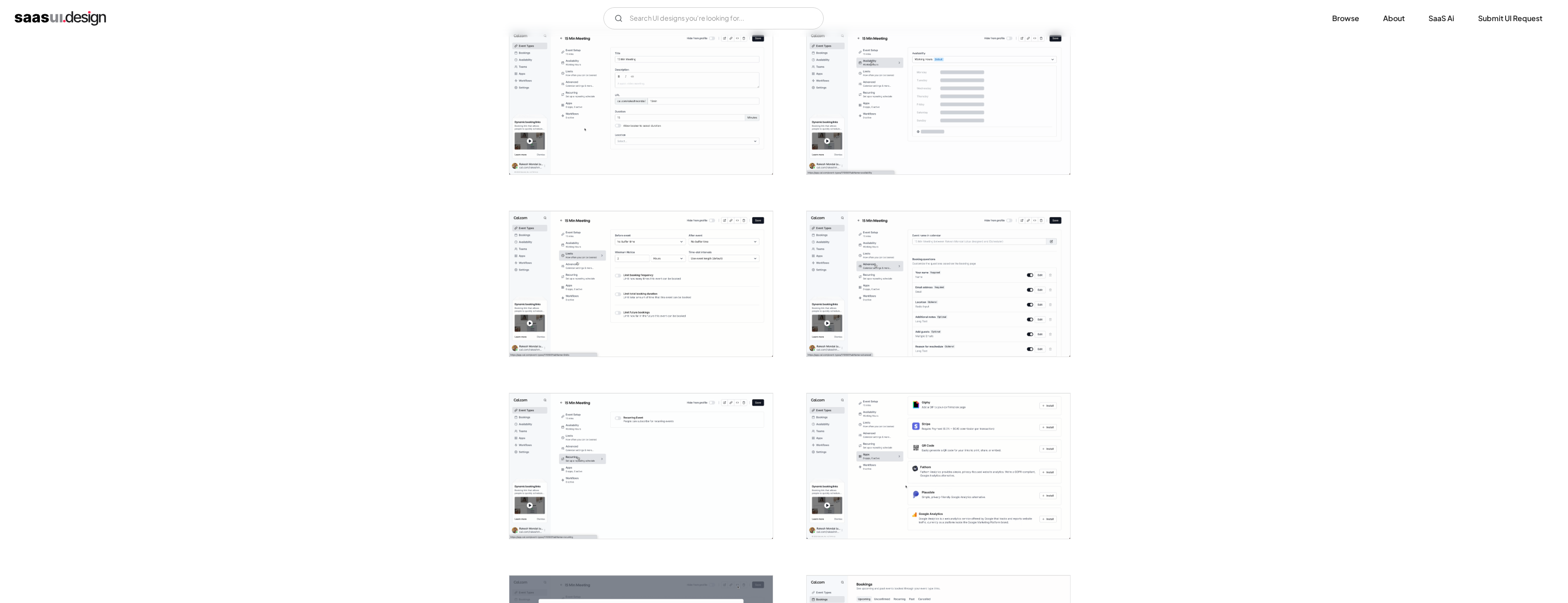
click at [712, 292] on img "open lightbox" at bounding box center [641, 284] width 263 height 146
